Goal: Task Accomplishment & Management: Manage account settings

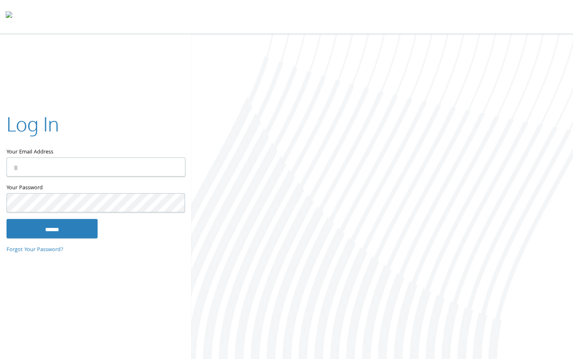
click at [175, 164] on keeper-lock "Open Keeper Popup" at bounding box center [174, 167] width 10 height 10
type input "**********"
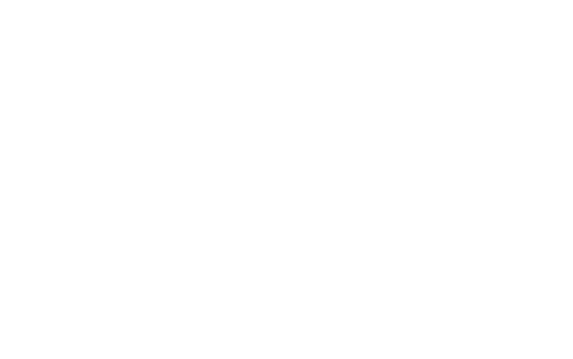
type input "**********"
